Goal: Task Accomplishment & Management: Use online tool/utility

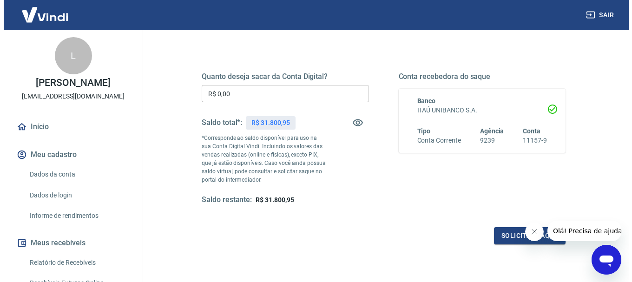
scroll to position [139, 0]
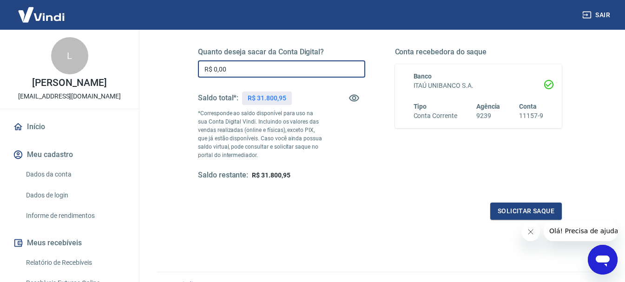
drag, startPoint x: 250, startPoint y: 72, endPoint x: 197, endPoint y: 72, distance: 52.5
click at [197, 72] on div "Quanto deseja sacar da Conta Digital? R$ 0,00 ​ Saldo total*: R$ 31.800,95 *Cor…" at bounding box center [380, 119] width 386 height 224
type input "R$ 31.800,95"
click at [528, 210] on button "Solicitar saque" at bounding box center [526, 211] width 72 height 17
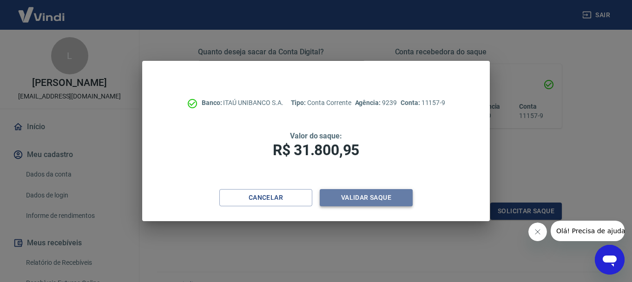
click at [368, 193] on button "Validar saque" at bounding box center [366, 197] width 93 height 17
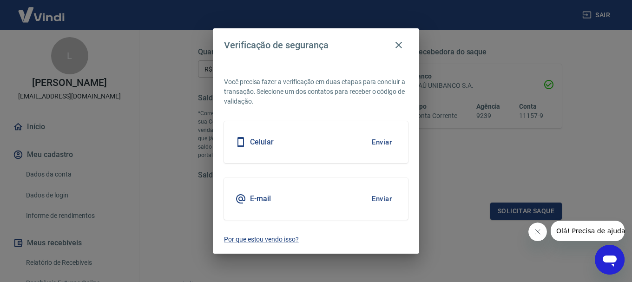
click at [255, 200] on h5 "E-mail" at bounding box center [260, 198] width 21 height 9
click at [385, 199] on button "Enviar" at bounding box center [382, 199] width 30 height 20
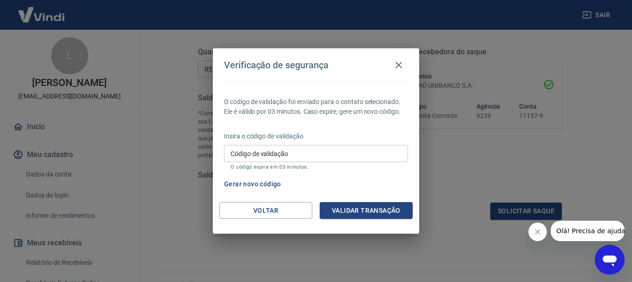
click at [264, 155] on input "Código de validação" at bounding box center [316, 153] width 184 height 17
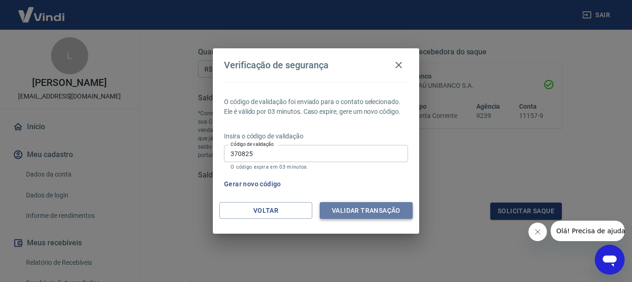
click at [376, 211] on button "Validar transação" at bounding box center [366, 210] width 93 height 17
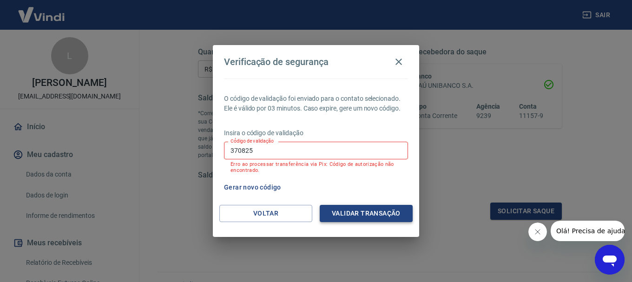
click at [362, 212] on button "Validar transação" at bounding box center [366, 213] width 93 height 17
click at [258, 152] on input "370825" at bounding box center [316, 150] width 184 height 17
type input "370826"
click at [351, 211] on button "Validar transação" at bounding box center [366, 213] width 93 height 17
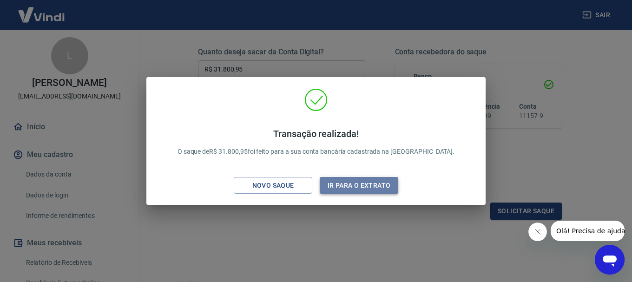
click at [368, 184] on button "Ir para o extrato" at bounding box center [359, 185] width 79 height 17
